Goal: Find specific page/section

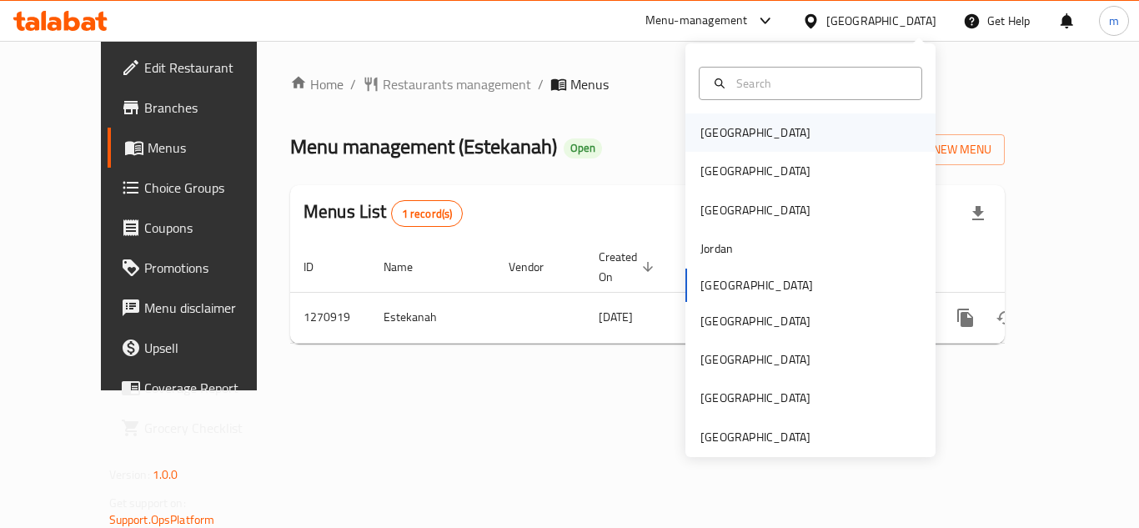
click at [798, 120] on div "[GEOGRAPHIC_DATA]" at bounding box center [810, 132] width 250 height 38
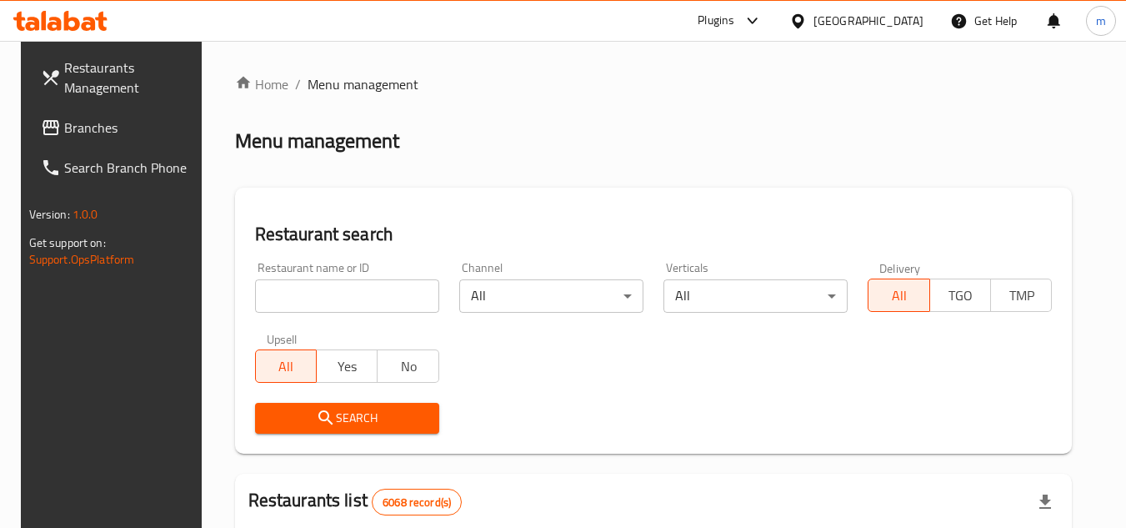
click at [76, 130] on span "Branches" at bounding box center [130, 128] width 132 height 20
